Goal: Task Accomplishment & Management: Manage account settings

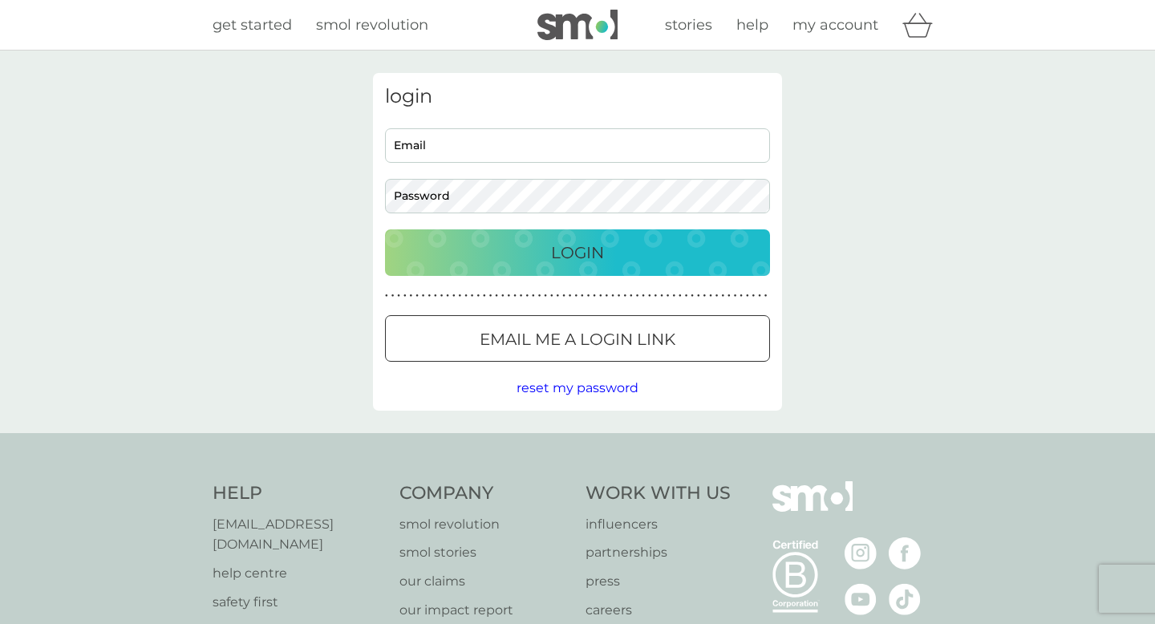
click at [472, 148] on input "Email" at bounding box center [577, 145] width 385 height 34
type input "lynnemariaeast@gmail.com"
click at [571, 261] on p "Login" at bounding box center [577, 253] width 53 height 26
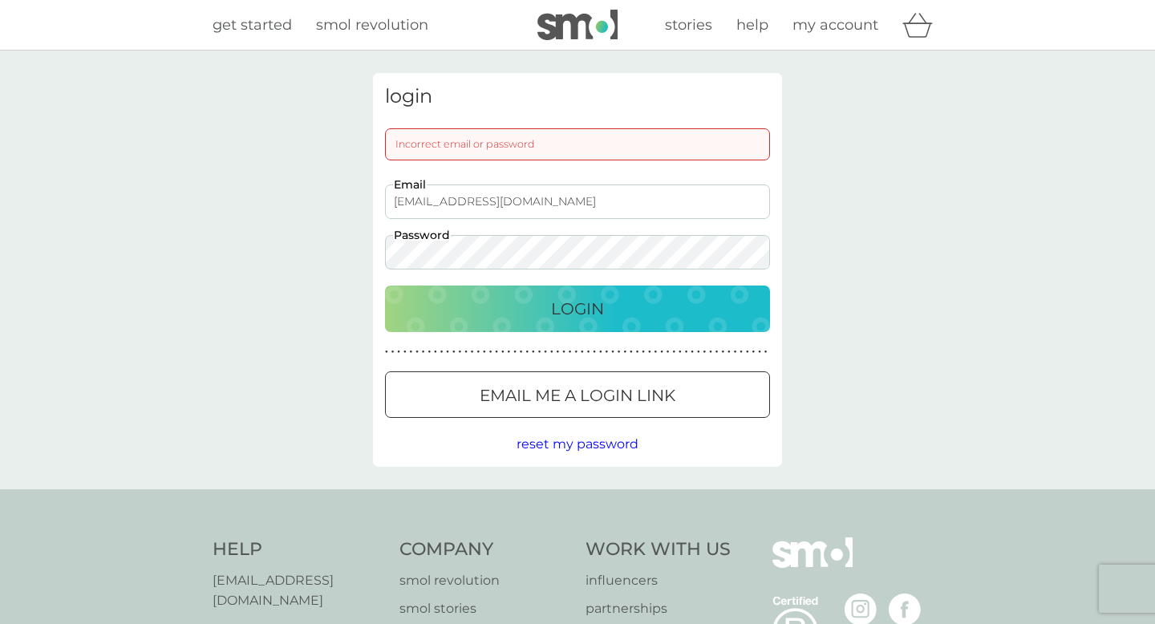
click at [565, 404] on p "Email me a login link" at bounding box center [578, 396] width 196 height 26
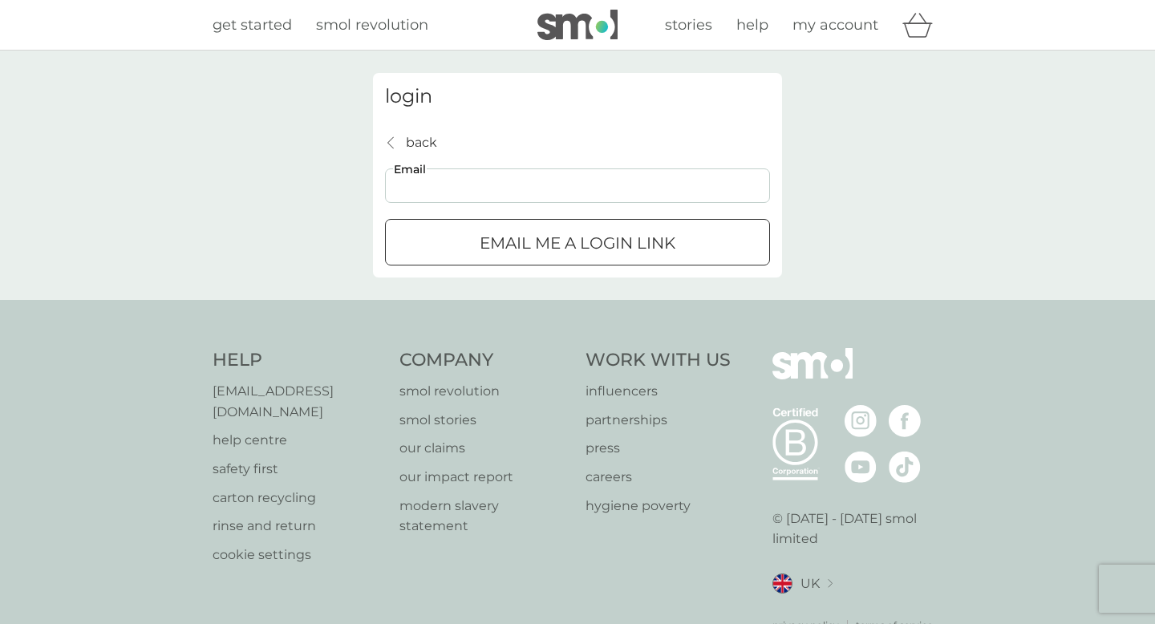
click at [450, 185] on input "Email" at bounding box center [577, 185] width 385 height 34
click at [488, 188] on input "lynnemariaeastg@gmail.com" at bounding box center [577, 185] width 385 height 34
type input "lynnemariaeast@gmail.com"
click at [524, 238] on p "Email me a login link" at bounding box center [578, 243] width 196 height 26
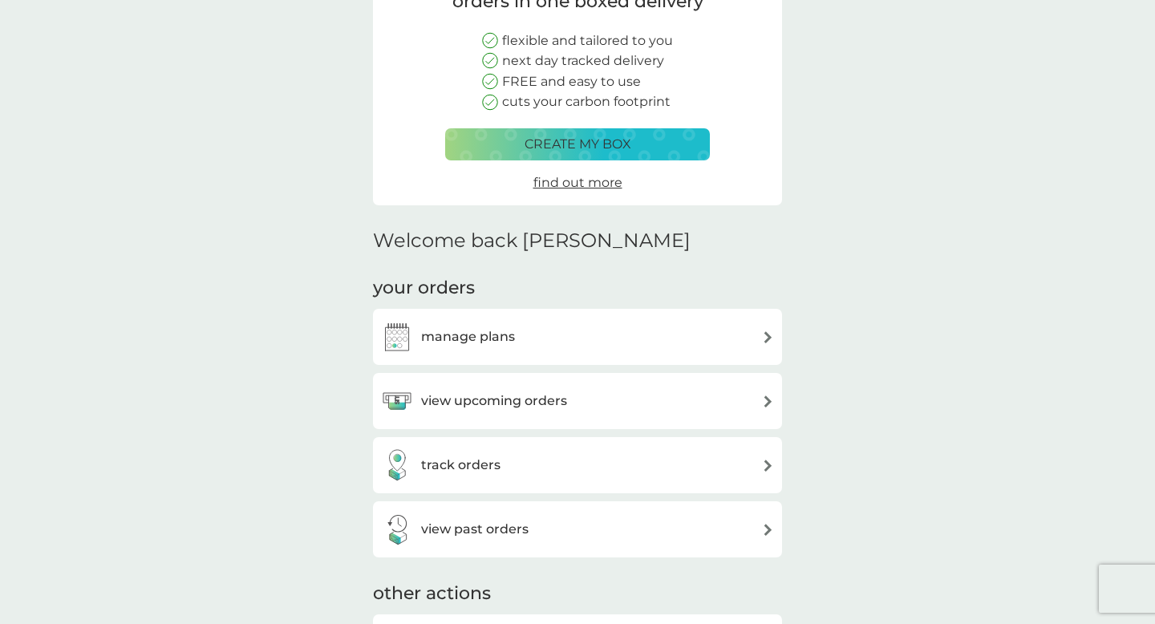
scroll to position [177, 0]
click at [520, 393] on h3 "view upcoming orders" at bounding box center [494, 400] width 146 height 21
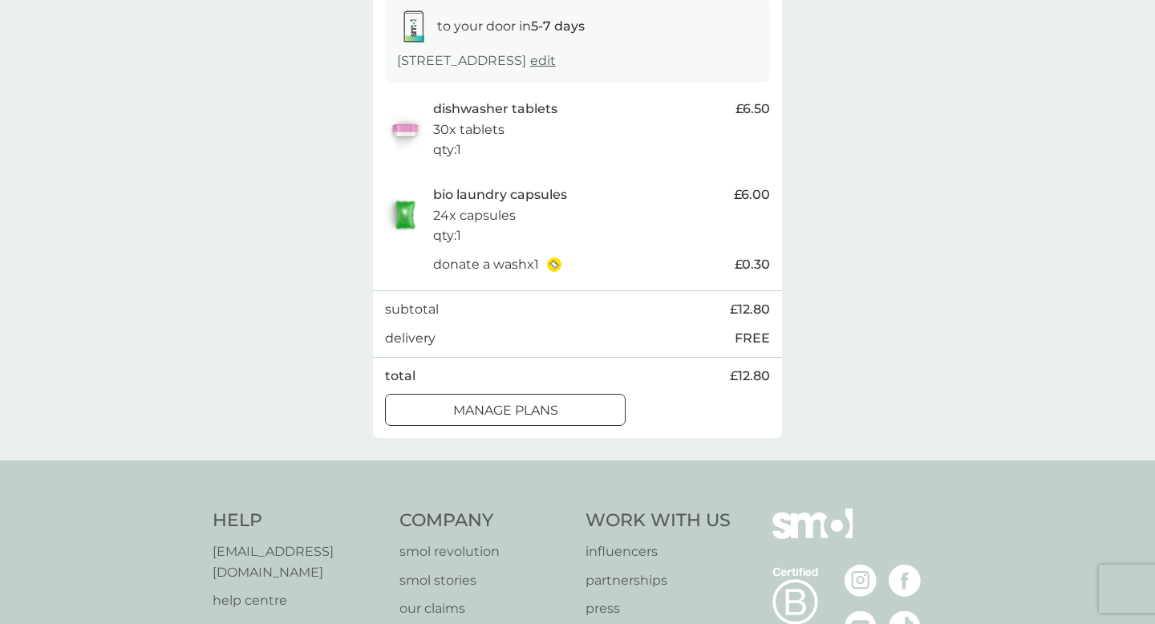
scroll to position [280, 0]
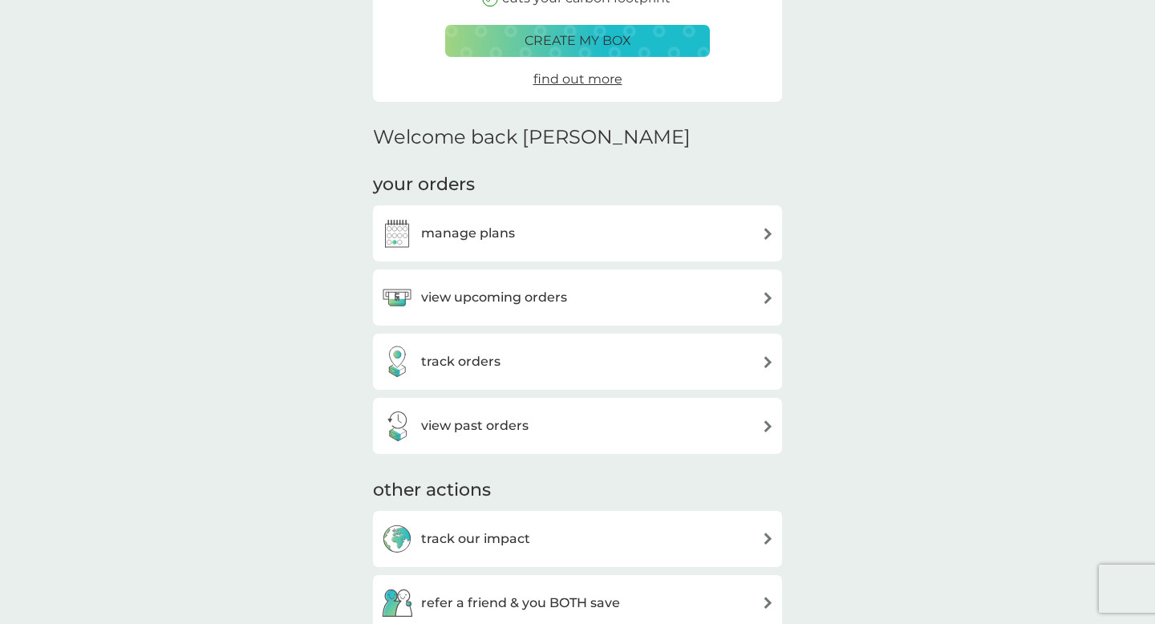
scroll to position [177, 0]
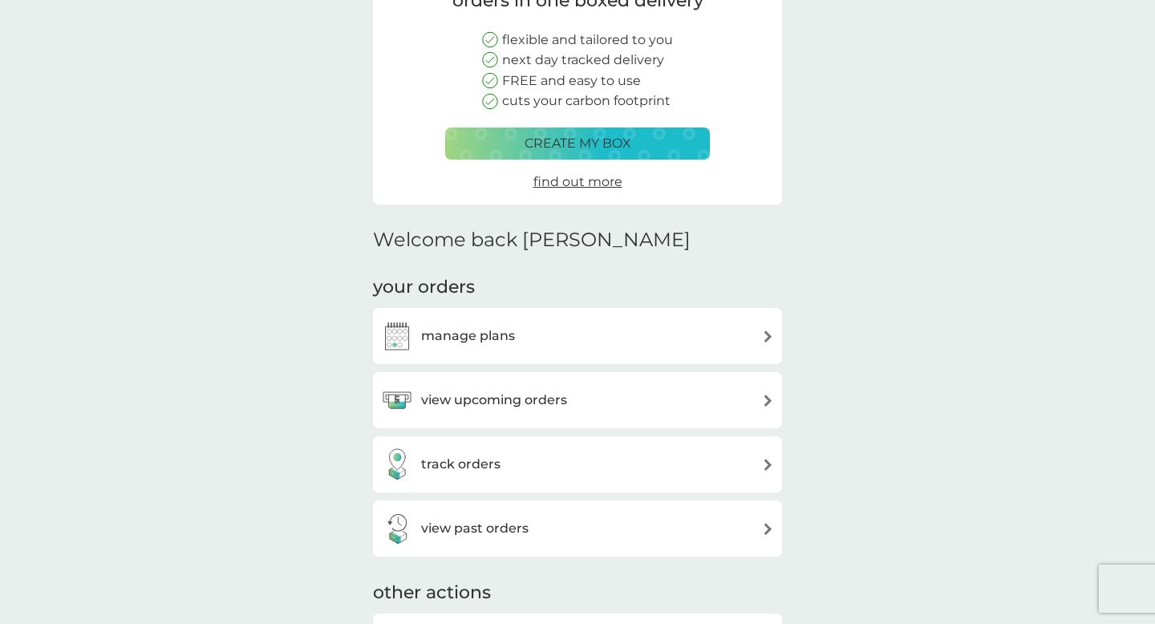
click at [476, 334] on h3 "manage plans" at bounding box center [468, 336] width 94 height 21
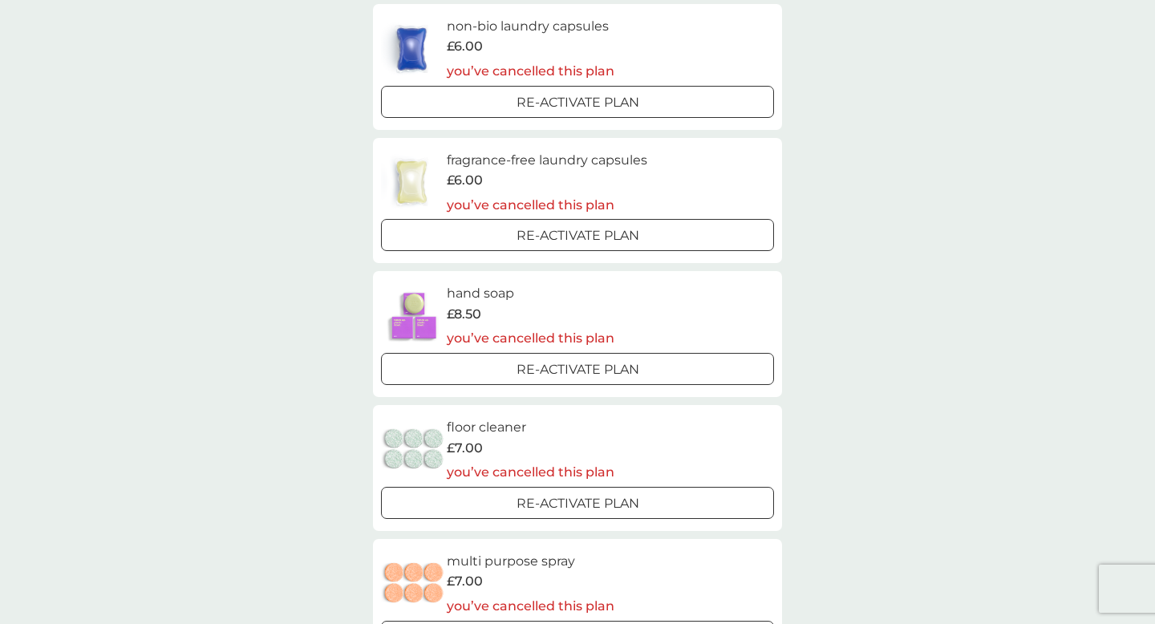
scroll to position [1031, 0]
